Goal: Navigation & Orientation: Find specific page/section

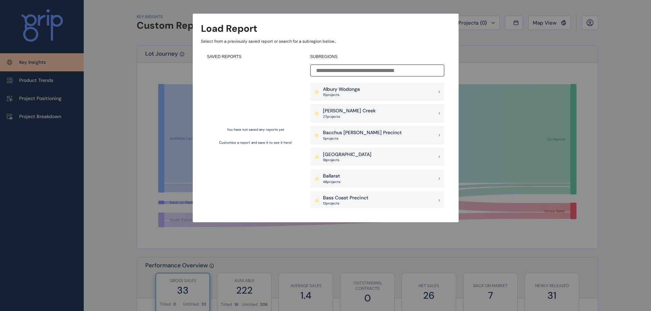
drag, startPoint x: 366, startPoint y: 112, endPoint x: 369, endPoint y: 109, distance: 4.6
click at [346, 112] on div "[PERSON_NAME] Creek 27 project s" at bounding box center [377, 113] width 134 height 18
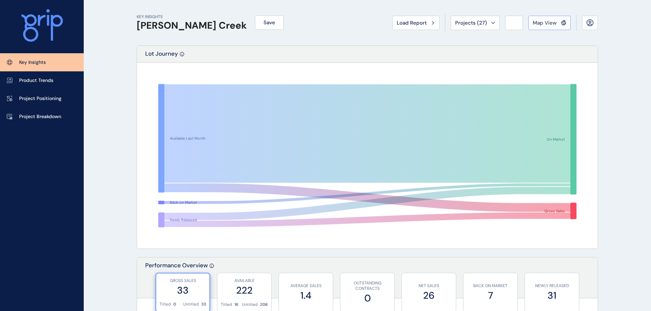
click at [346, 21] on span "Map View" at bounding box center [544, 22] width 24 height 7
